Goal: Information Seeking & Learning: Learn about a topic

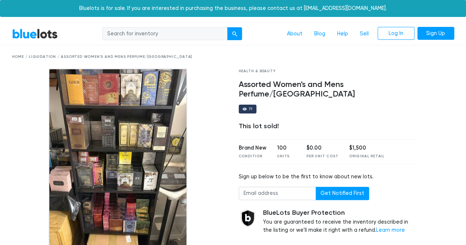
click at [38, 35] on link "BlueLots" at bounding box center [35, 33] width 46 height 11
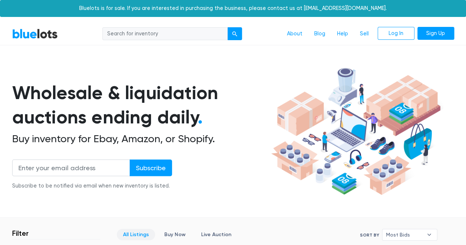
click at [166, 33] on input "search" at bounding box center [164, 33] width 125 height 13
type input "perfumes"
click at [242, 36] on div "perfumes About Blog Help Sell Log In Sign Up" at bounding box center [259, 34] width 390 height 14
click at [239, 36] on button "submit" at bounding box center [234, 33] width 15 height 13
click at [179, 32] on input "search" at bounding box center [164, 33] width 125 height 13
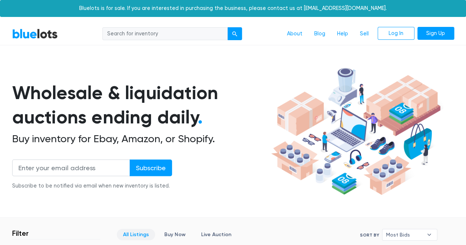
type input "perfumes"
click at [243, 35] on div "perfumes About Blog Help Sell Log In Sign Up" at bounding box center [259, 34] width 390 height 14
click at [233, 32] on div "submit" at bounding box center [234, 33] width 5 height 5
click at [29, 31] on link "BlueLots" at bounding box center [35, 33] width 46 height 11
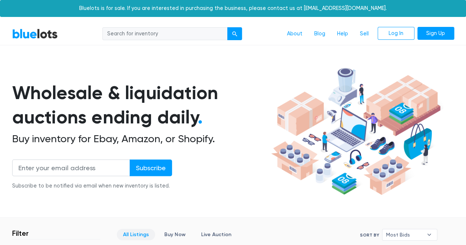
click at [29, 31] on link "BlueLots" at bounding box center [35, 33] width 46 height 11
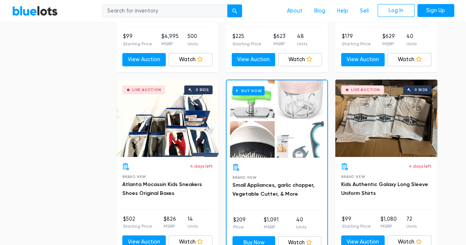
scroll to position [2724, 0]
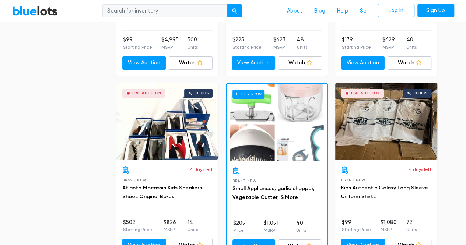
click at [382, 124] on div "Live Auction 0 bids" at bounding box center [386, 121] width 102 height 77
click at [180, 119] on div "Live Auction 0 bids" at bounding box center [167, 121] width 102 height 77
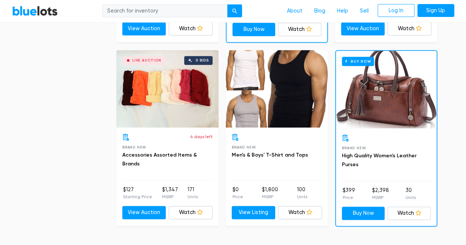
scroll to position [2951, 0]
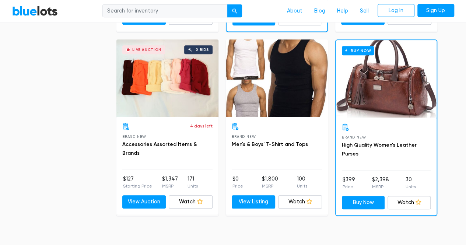
click at [279, 117] on div "Brand New Men's & Boys' T-Shirt and Tops $0 Price $1,800 MSRP 100 Units View Li…" at bounding box center [277, 166] width 102 height 98
click at [264, 84] on div at bounding box center [277, 77] width 102 height 77
click at [154, 73] on div "Live Auction 0 bids" at bounding box center [167, 77] width 102 height 77
click at [392, 71] on div "Buy Now" at bounding box center [386, 78] width 100 height 77
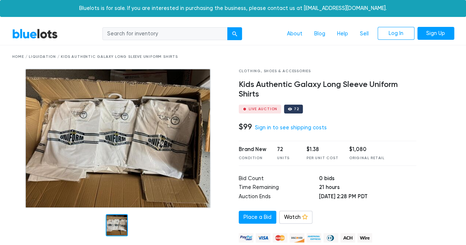
click at [145, 133] on img at bounding box center [118, 138] width 186 height 140
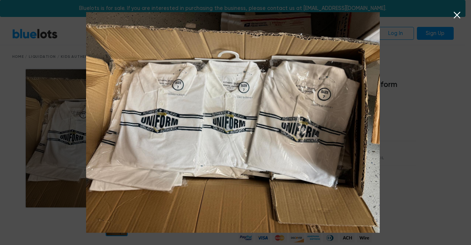
drag, startPoint x: 359, startPoint y: 124, endPoint x: 322, endPoint y: 130, distance: 38.1
click at [322, 130] on img at bounding box center [233, 122] width 294 height 220
click at [456, 13] on icon at bounding box center [457, 15] width 11 height 11
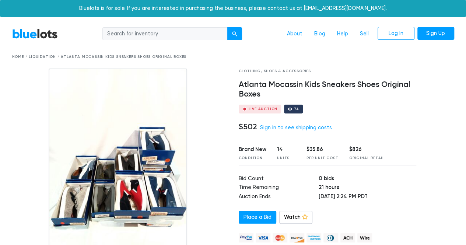
click at [143, 184] on img at bounding box center [118, 160] width 138 height 184
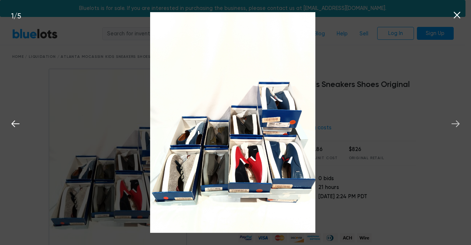
click at [453, 121] on icon at bounding box center [455, 123] width 11 height 11
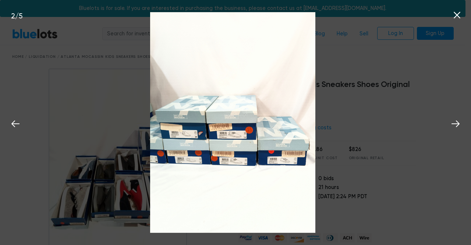
click at [458, 22] on button at bounding box center [457, 14] width 16 height 16
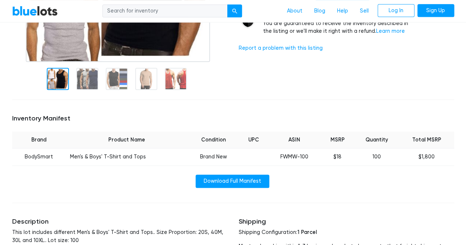
scroll to position [190, 0]
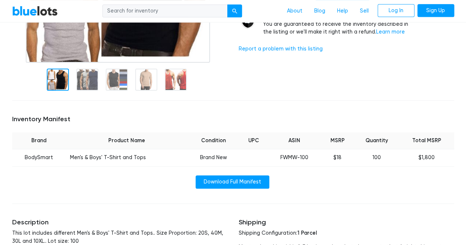
click at [144, 88] on div at bounding box center [146, 79] width 22 height 22
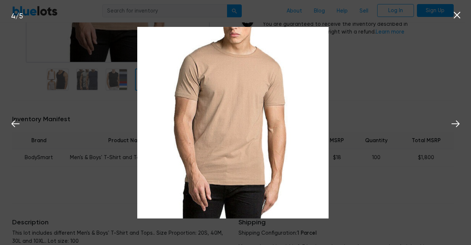
click at [357, 110] on div "4 / 5" at bounding box center [235, 122] width 471 height 245
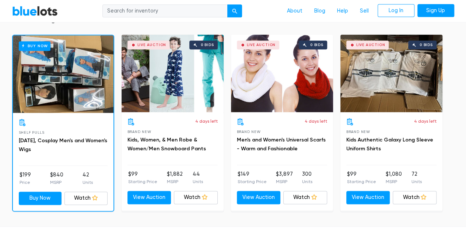
scroll to position [456, 0]
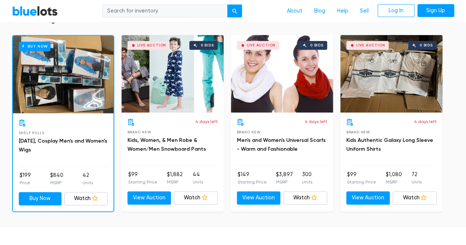
click at [46, 96] on div "Buy Now" at bounding box center [63, 74] width 100 height 77
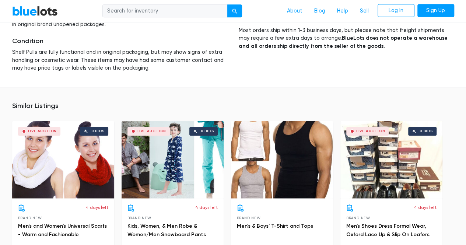
scroll to position [412, 0]
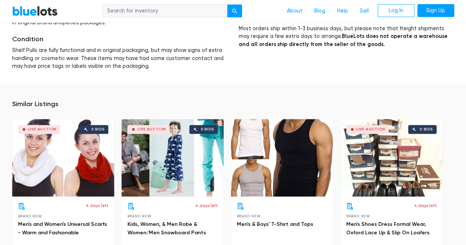
click at [403, 140] on div "Live Auction 0 bids" at bounding box center [391, 157] width 102 height 77
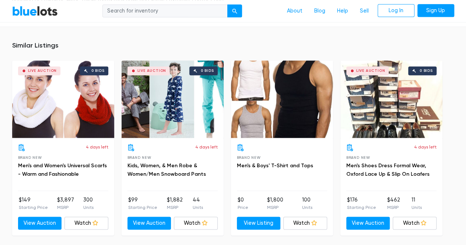
scroll to position [471, 0]
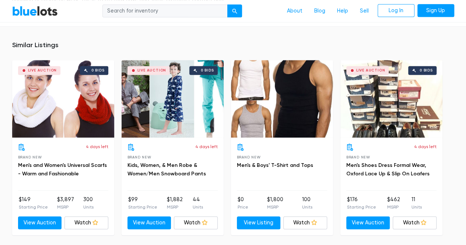
click at [184, 98] on div "Live Auction 0 bids" at bounding box center [172, 98] width 102 height 77
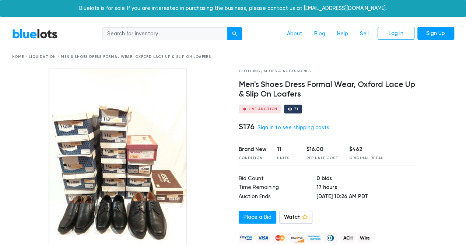
scroll to position [214, 0]
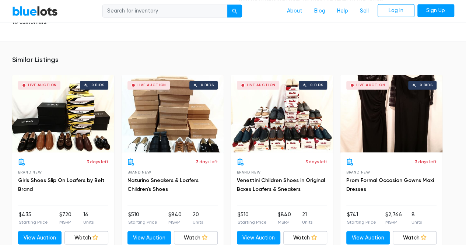
scroll to position [512, 0]
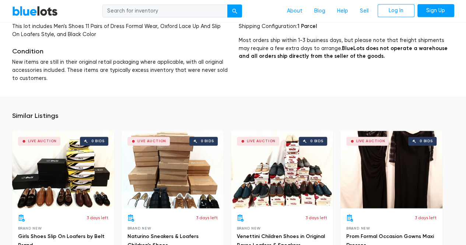
click at [386, 131] on div "Live Auction 0 bids" at bounding box center [391, 169] width 102 height 77
click at [91, 144] on div "Live Auction 0 bids" at bounding box center [63, 169] width 102 height 77
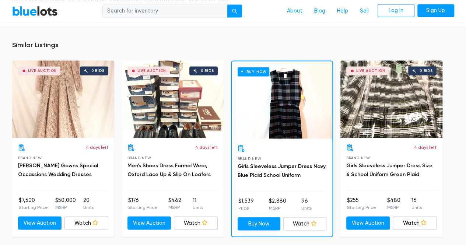
scroll to position [574, 0]
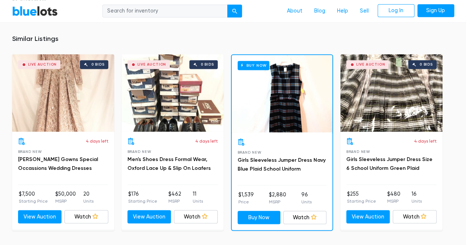
click at [264, 132] on div "Brand New Girls Sleeveless Jumper Dress Navy Blue Plaid School Uniform $1,539 P…" at bounding box center [282, 181] width 100 height 98
click at [281, 123] on div "Buy Now" at bounding box center [282, 93] width 100 height 77
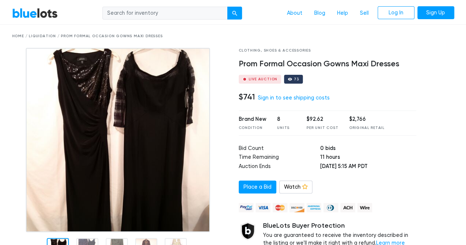
scroll to position [0, 0]
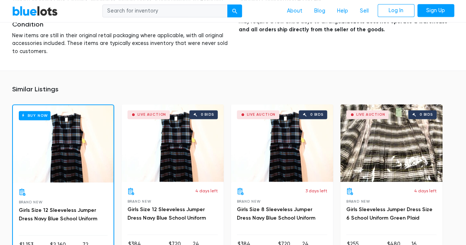
scroll to position [412, 0]
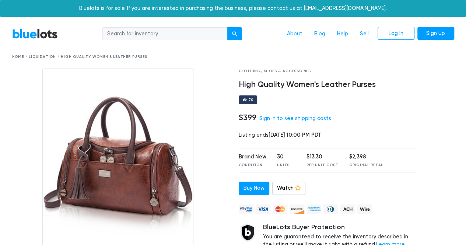
click at [456, 91] on div at bounding box center [440, 176] width 38 height 216
drag, startPoint x: 456, startPoint y: 91, endPoint x: 465, endPoint y: 87, distance: 9.9
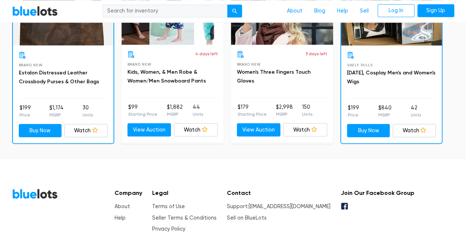
scroll to position [616, 0]
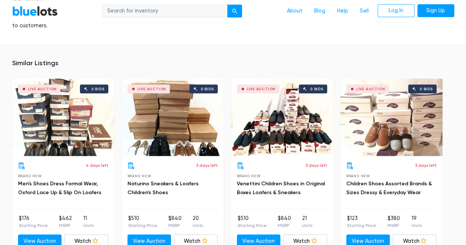
scroll to position [612, 0]
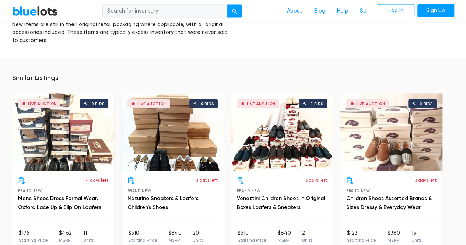
click at [258, 133] on div "Live Auction 0 bids" at bounding box center [282, 131] width 102 height 77
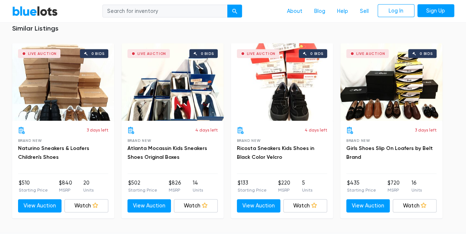
scroll to position [791, 0]
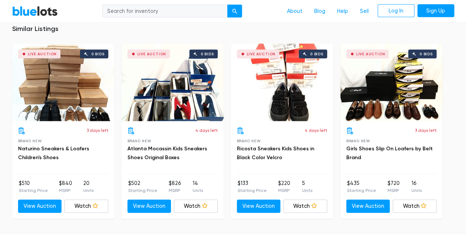
click at [423, 77] on div "Live Auction 0 bids" at bounding box center [391, 82] width 102 height 77
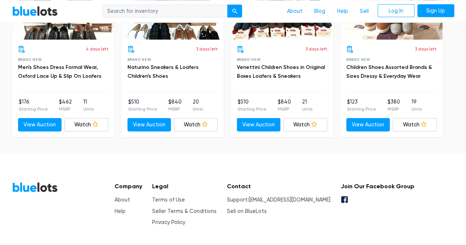
scroll to position [743, 0]
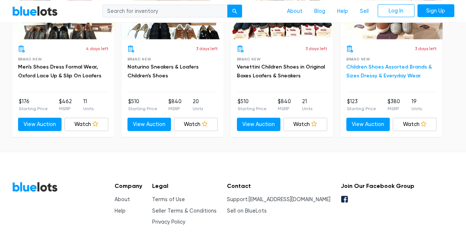
click at [392, 64] on link "Children Shoes Assorted Brands & Sizes Dressy & Everyday Wear" at bounding box center [388, 71] width 85 height 15
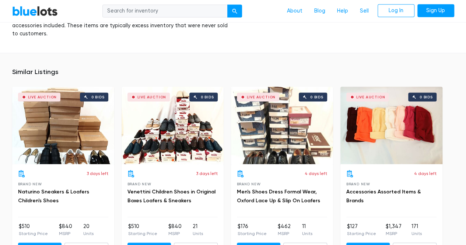
scroll to position [652, 0]
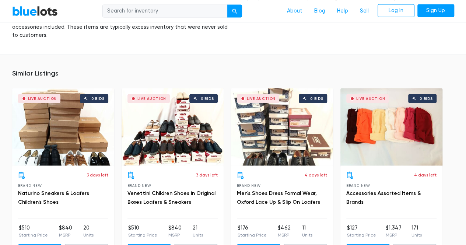
click at [23, 171] on icon at bounding box center [21, 174] width 7 height 7
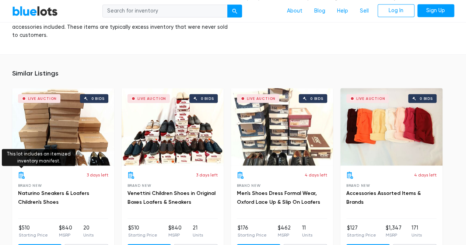
click at [19, 142] on div "Live Auction 0 bids" at bounding box center [63, 126] width 102 height 77
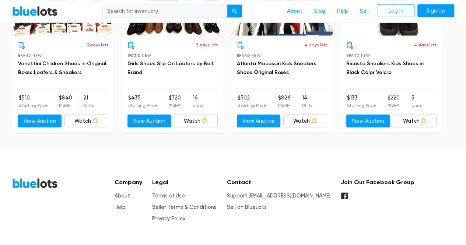
scroll to position [835, 0]
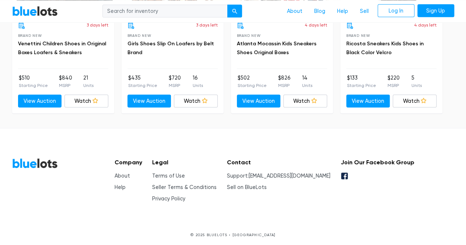
click at [40, 195] on aside "BlueLots" at bounding box center [60, 180] width 96 height 45
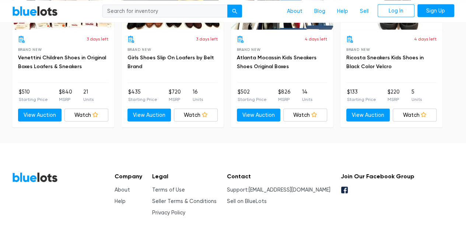
scroll to position [813, 0]
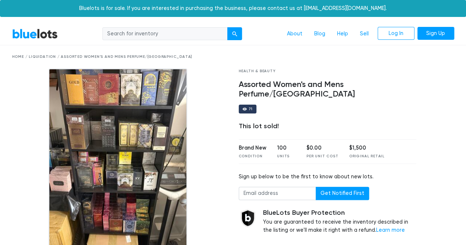
click at [27, 40] on div "BlueLots About Blog Help Sell Log In Sign Up" at bounding box center [233, 34] width 453 height 14
click at [26, 30] on link "BlueLots" at bounding box center [35, 33] width 46 height 11
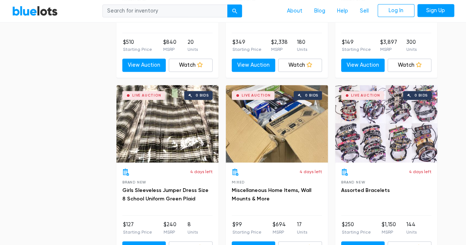
scroll to position [1603, 0]
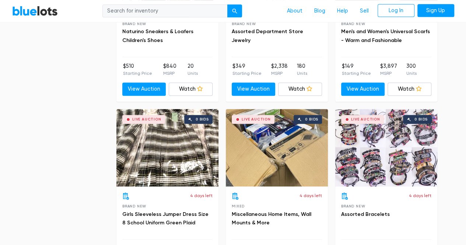
click at [264, 166] on div "Live Auction 0 bids" at bounding box center [277, 147] width 102 height 77
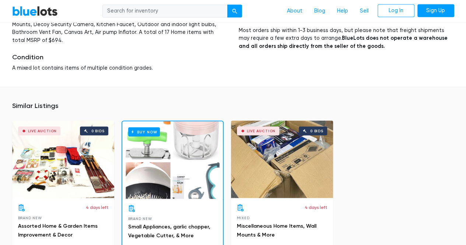
scroll to position [677, 0]
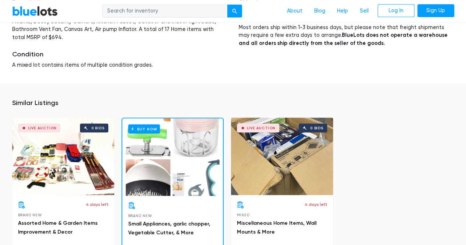
drag, startPoint x: 0, startPoint y: 0, endPoint x: 264, endPoint y: 166, distance: 312.3
click at [264, 166] on div "Live Auction 0 bids" at bounding box center [282, 155] width 102 height 77
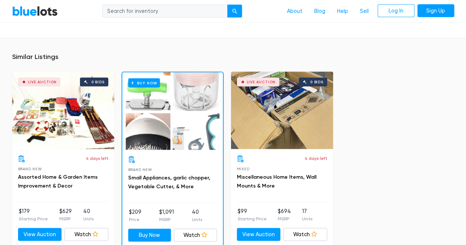
scroll to position [751, 0]
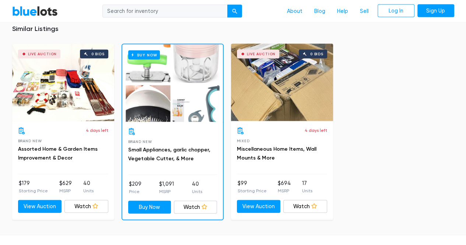
click at [95, 86] on div "Live Auction 0 bids" at bounding box center [63, 82] width 102 height 77
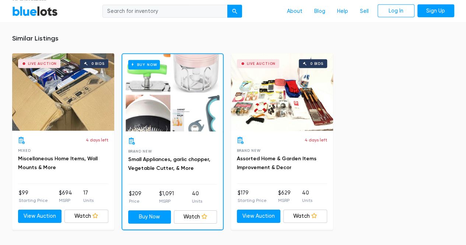
scroll to position [1031, 0]
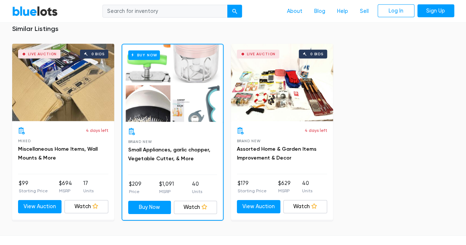
click at [186, 59] on div "Buy Now" at bounding box center [172, 83] width 100 height 77
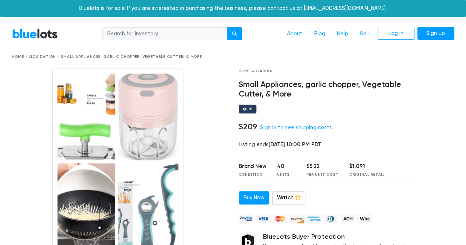
click at [186, 59] on div "Home / Liquidation / Small Appliances, garlic chopper, Vegetable Cutter, & More" at bounding box center [233, 57] width 442 height 6
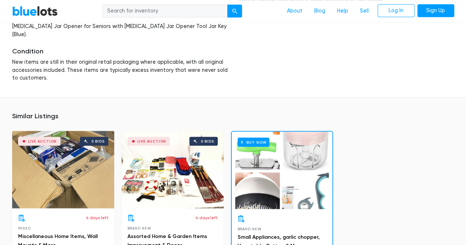
scroll to position [604, 0]
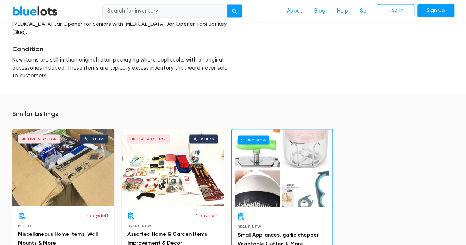
click at [286, 151] on div "Buy Now" at bounding box center [282, 167] width 100 height 77
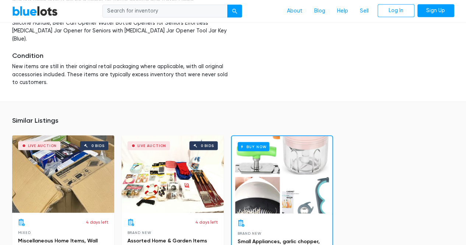
scroll to position [612, 0]
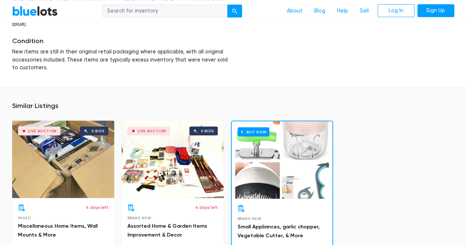
click at [70, 145] on div "Live Auction 0 bids" at bounding box center [63, 158] width 102 height 77
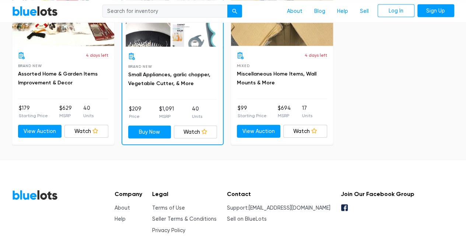
scroll to position [835, 0]
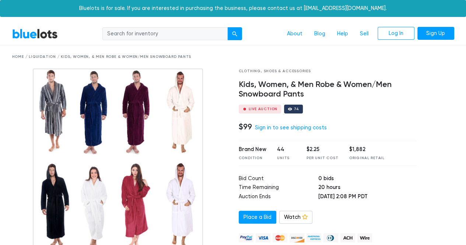
click at [178, 33] on input "search" at bounding box center [164, 33] width 125 height 13
click at [175, 33] on input "search" at bounding box center [164, 33] width 125 height 13
click at [232, 57] on div "Home / Liquidation / Kids, Women, & Men Robe & Women/Men Snowboard Pants" at bounding box center [233, 57] width 442 height 6
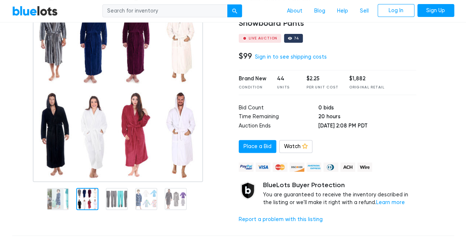
scroll to position [88, 0]
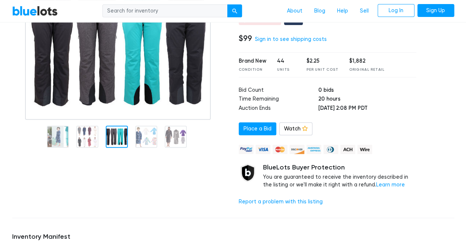
click at [108, 176] on div at bounding box center [120, 96] width 226 height 232
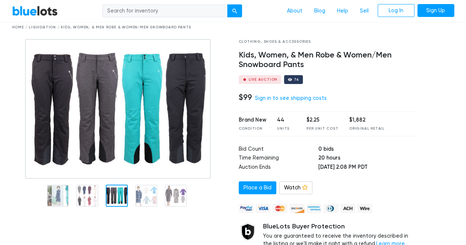
scroll to position [15, 0]
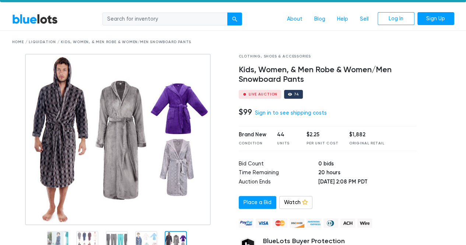
click at [176, 235] on div at bounding box center [176, 242] width 22 height 22
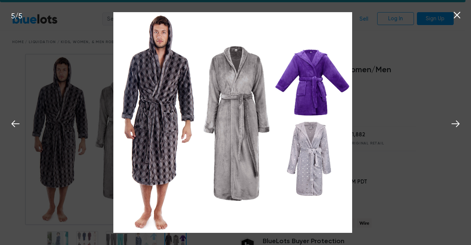
click at [412, 119] on div "5 / 5" at bounding box center [235, 122] width 471 height 245
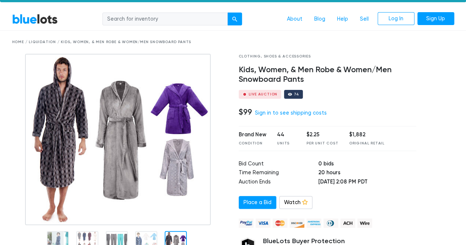
click at [171, 17] on input "search" at bounding box center [164, 19] width 125 height 13
click at [155, 25] on div "ropa de om About Blog Help Sell Log In Sign Up" at bounding box center [259, 19] width 390 height 14
click at [141, 28] on nav "BlueLots ropa de om About Blog Help Sell Log In Sign Up" at bounding box center [233, 19] width 466 height 22
click at [146, 17] on input "ropa de om" at bounding box center [164, 19] width 125 height 13
type input "r"
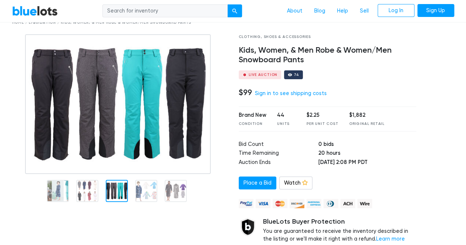
scroll to position [49, 0]
